Goal: Task Accomplishment & Management: Use online tool/utility

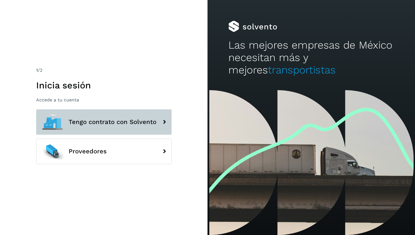
click at [126, 120] on span "Tengo contrato con Solvento" at bounding box center [113, 122] width 88 height 7
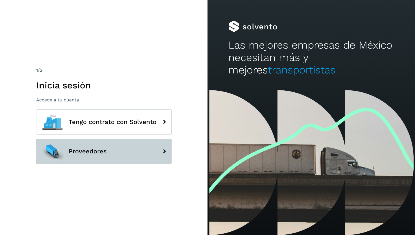
click at [78, 152] on span "Proveedores" at bounding box center [88, 151] width 38 height 7
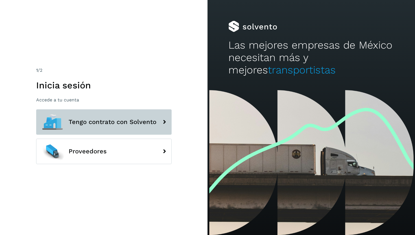
click at [80, 124] on span "Tengo contrato con Solvento" at bounding box center [113, 122] width 88 height 7
click at [99, 124] on span "Tengo contrato con Solvento" at bounding box center [113, 122] width 88 height 7
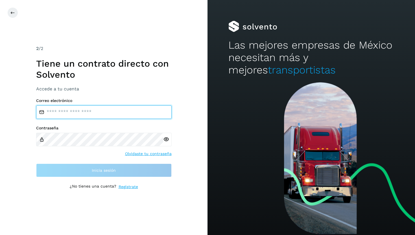
type input "**********"
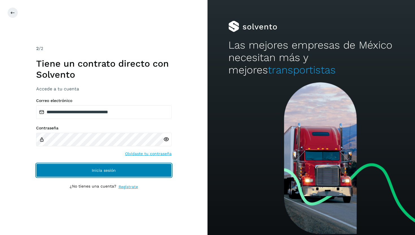
click at [108, 174] on button "Inicia sesión" at bounding box center [104, 171] width 136 height 14
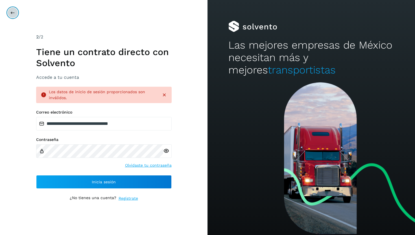
click at [12, 12] on icon at bounding box center [12, 12] width 5 height 5
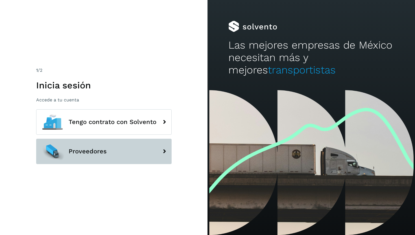
click at [73, 147] on button "Proveedores" at bounding box center [104, 151] width 136 height 25
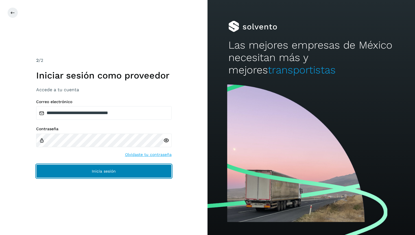
click at [100, 172] on span "Inicia sesión" at bounding box center [104, 171] width 24 height 4
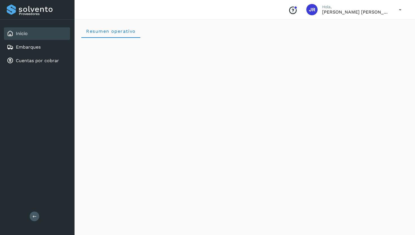
click at [260, 34] on div "Resumen operativo" at bounding box center [244, 31] width 327 height 14
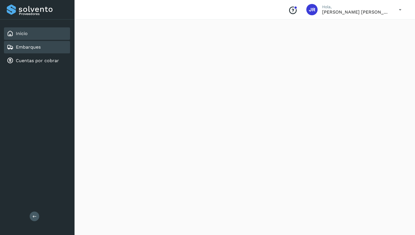
click at [47, 49] on div "Embarques" at bounding box center [37, 47] width 66 height 12
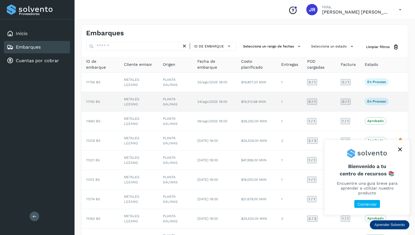
click at [132, 105] on td "METALES LOZANO" at bounding box center [139, 102] width 39 height 20
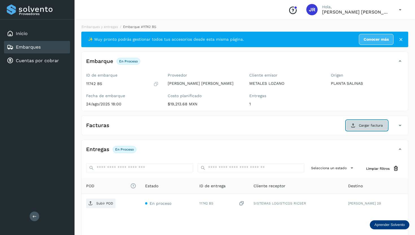
click at [359, 122] on button "Cargar factura" at bounding box center [368, 125] width 42 height 10
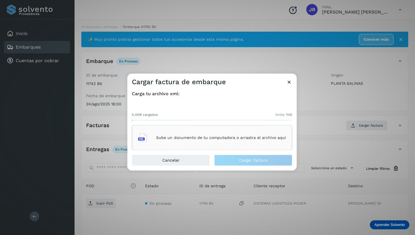
click at [171, 134] on div "Sube un documento de tu computadora o arrastra el archivo aquí" at bounding box center [212, 137] width 148 height 15
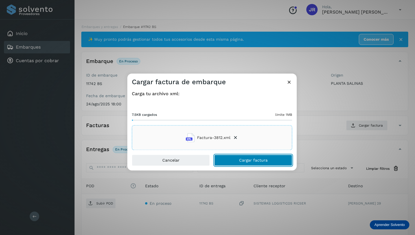
click at [234, 161] on button "Cargar factura" at bounding box center [254, 160] width 78 height 11
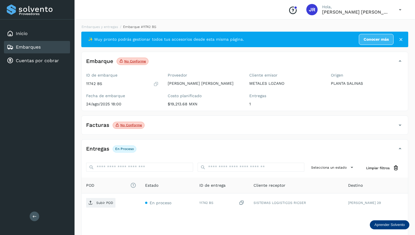
click at [128, 125] on p "No conforme" at bounding box center [131, 125] width 22 height 4
